Goal: Information Seeking & Learning: Find specific fact

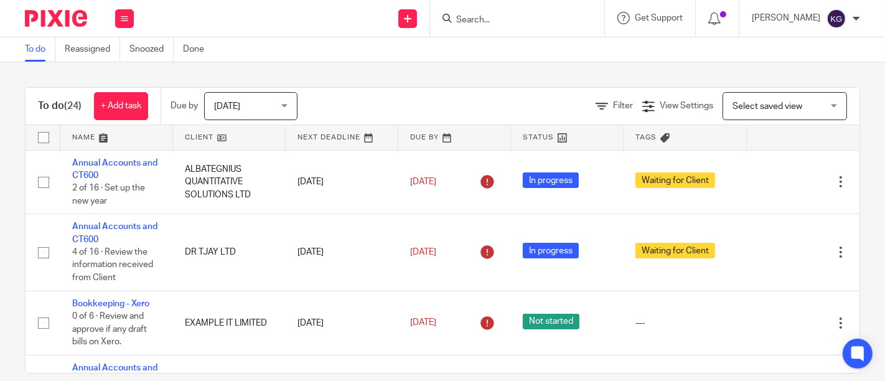
click at [460, 18] on input "Search" at bounding box center [511, 20] width 112 height 11
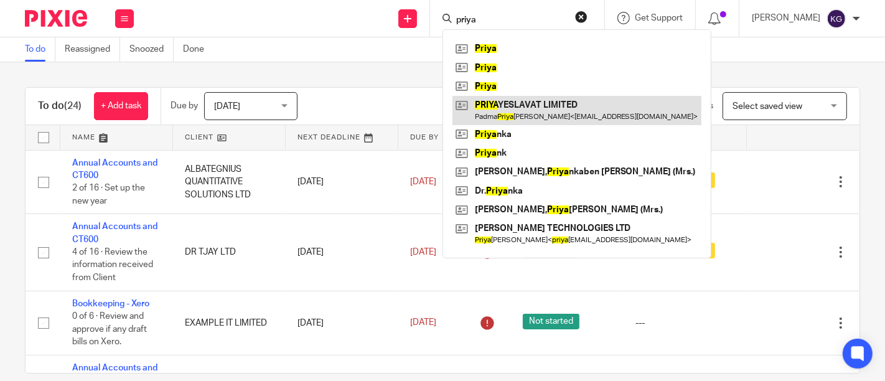
type input "priya"
click at [472, 110] on link at bounding box center [576, 110] width 249 height 29
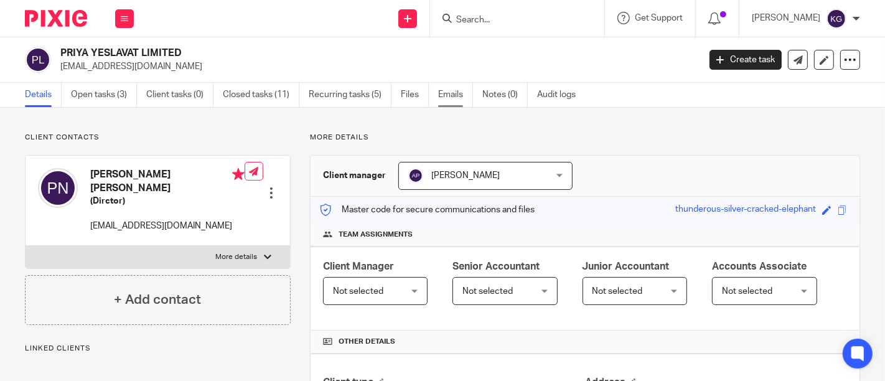
click at [443, 99] on link "Emails" at bounding box center [455, 95] width 35 height 24
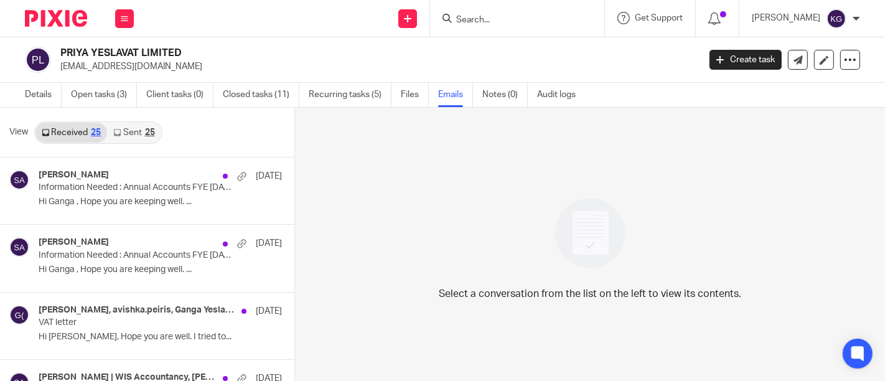
click at [131, 132] on link "Sent 25" at bounding box center [134, 133] width 54 height 20
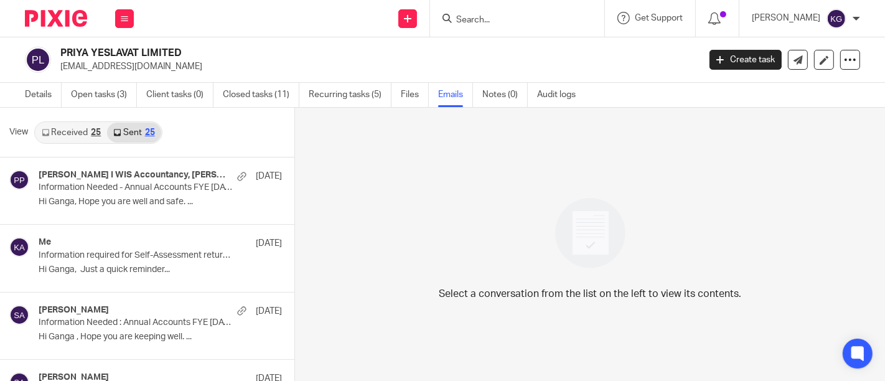
scroll to position [1, 0]
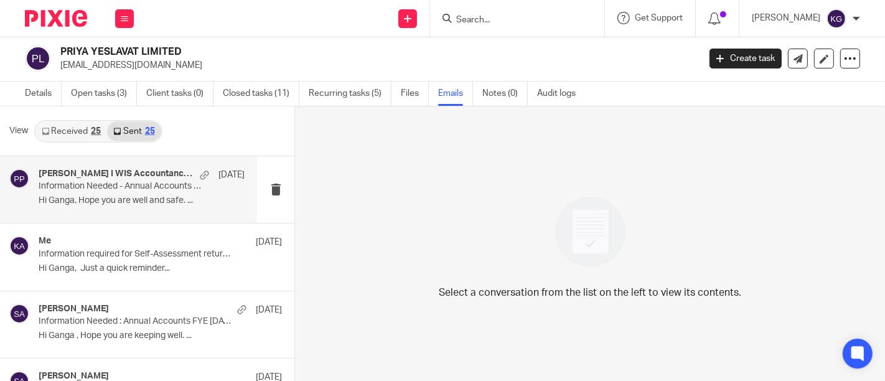
click at [101, 186] on p "Information Needed - Annual Accounts FYE [DATE] - PRIYA YESLAVAT LIMITED" at bounding box center [121, 186] width 165 height 11
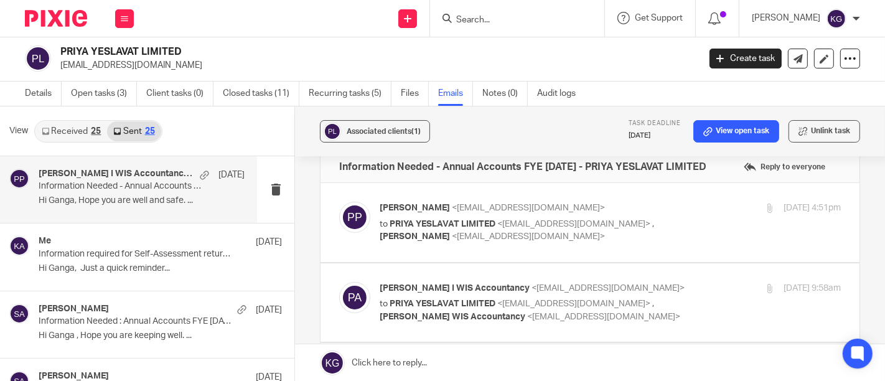
scroll to position [0, 0]
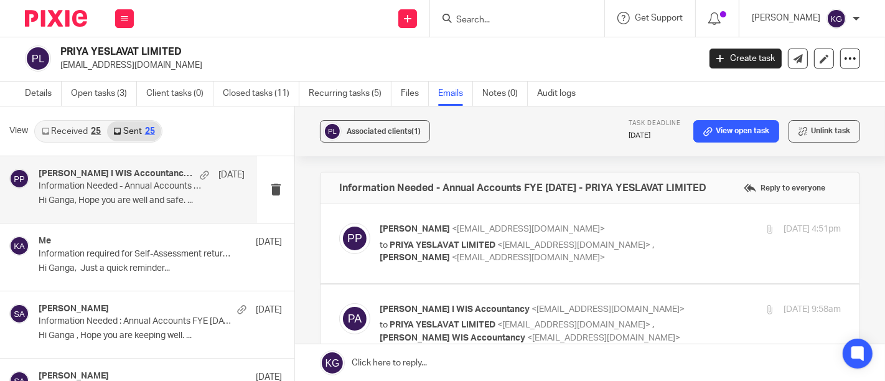
click at [610, 269] on label at bounding box center [589, 243] width 539 height 79
click at [339, 223] on input "checkbox" at bounding box center [339, 222] width 1 height 1
checkbox input "true"
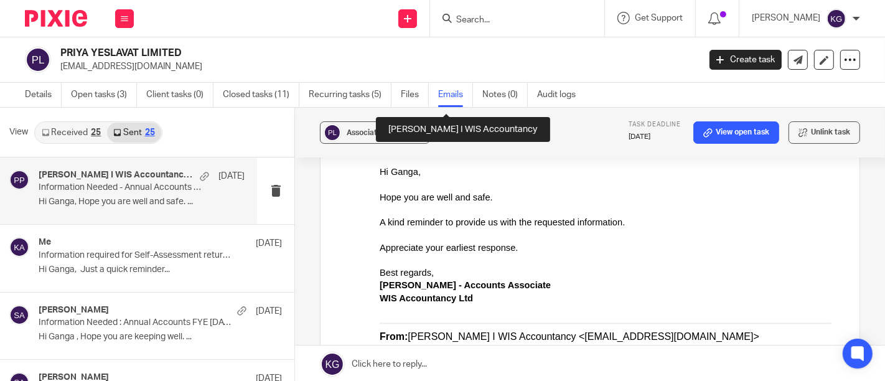
scroll to position [691, 0]
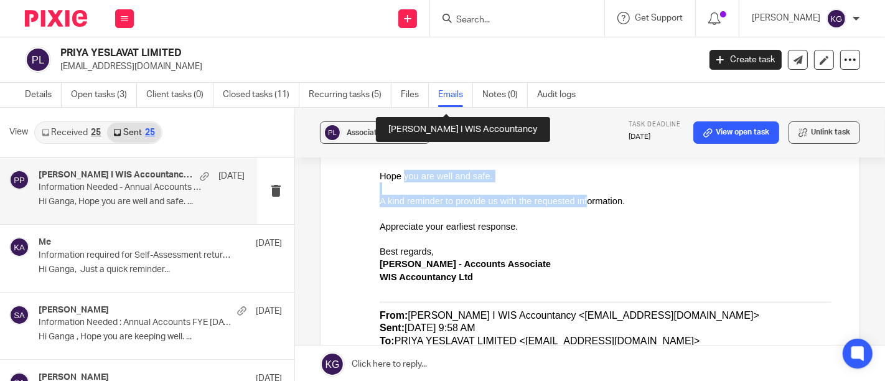
drag, startPoint x: 397, startPoint y: 171, endPoint x: 568, endPoint y: 202, distance: 173.9
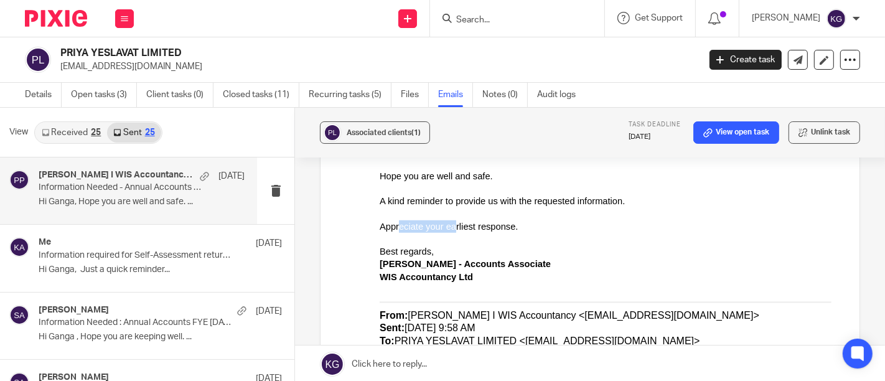
drag, startPoint x: 392, startPoint y: 227, endPoint x: 444, endPoint y: 228, distance: 51.7
click at [444, 228] on div "Appreciate your earliest response." at bounding box center [609, 226] width 461 height 12
click at [576, 251] on div "Best regards, [PERSON_NAME] - Accounts Associate WIS Accountancy Ltd" at bounding box center [609, 264] width 461 height 38
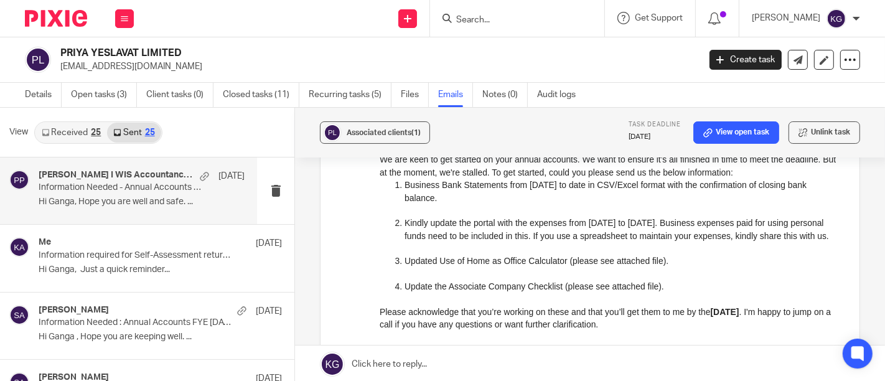
scroll to position [0, 0]
